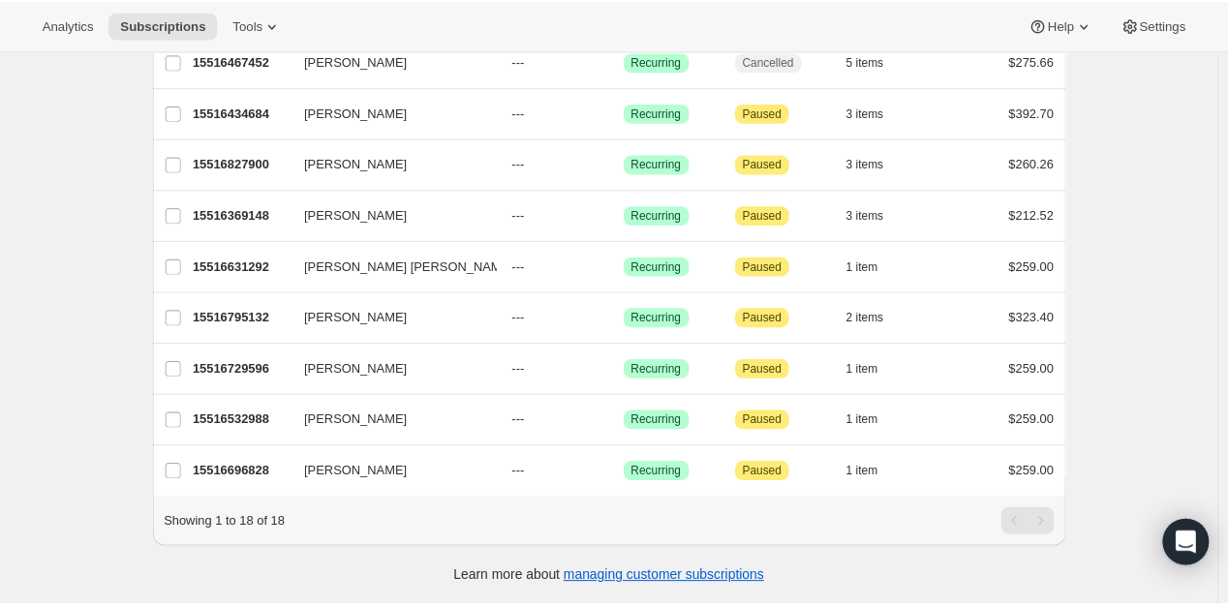
scroll to position [259, 0]
